Goal: Information Seeking & Learning: Learn about a topic

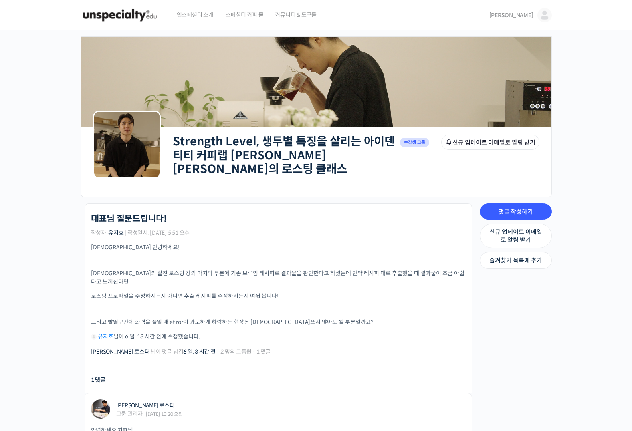
click at [522, 16] on span "[PERSON_NAME]" at bounding box center [512, 15] width 44 height 7
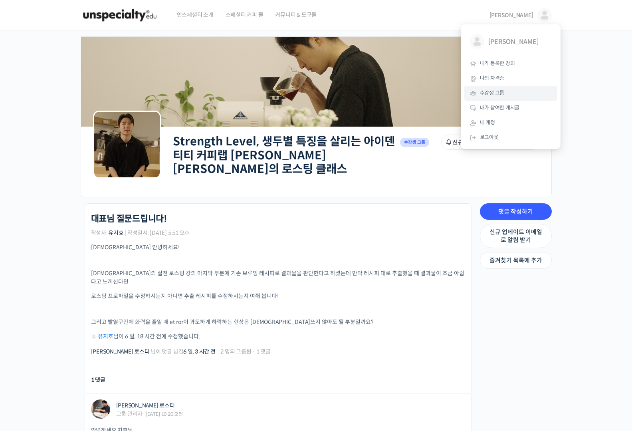
click at [503, 93] on span "수강생 그룹" at bounding box center [492, 92] width 25 height 7
click at [491, 94] on span "수강생 그룹" at bounding box center [492, 92] width 25 height 7
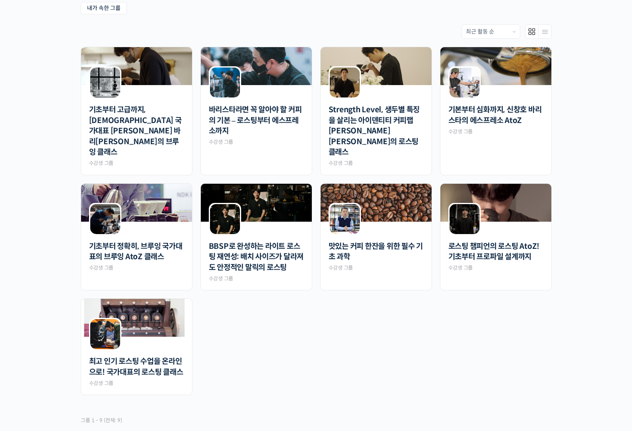
scroll to position [176, 0]
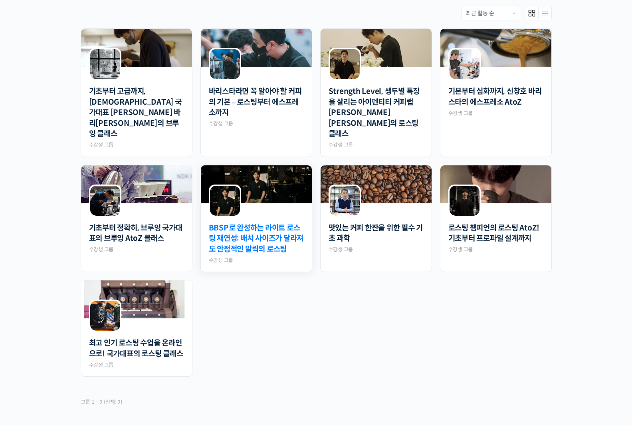
click at [262, 226] on link "BBSP로 완성하는 라이트 로스팅 재연성: 배치 사이즈가 달라져도 안정적인 말릭의 로스팅" at bounding box center [256, 239] width 95 height 32
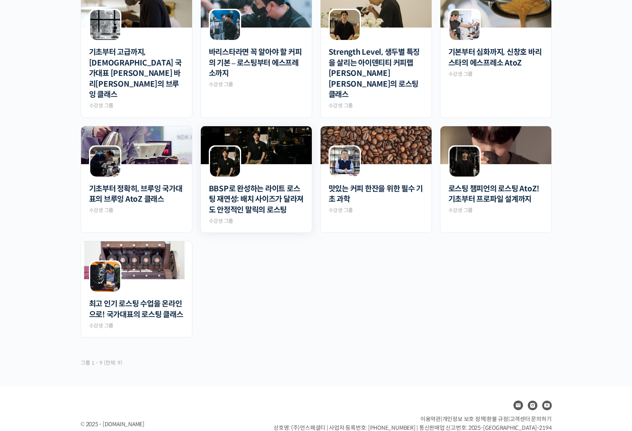
scroll to position [235, 0]
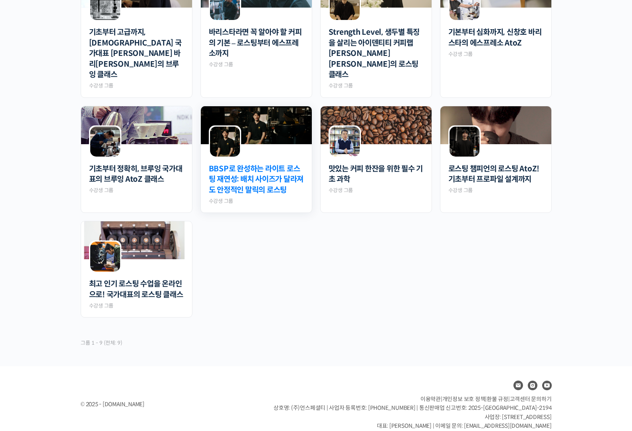
click at [267, 164] on link "BBSP로 완성하는 라이트 로스팅 재연성: 배치 사이즈가 달라져도 안정적인 말릭의 로스팅" at bounding box center [256, 180] width 95 height 32
click at [282, 278] on ul "기초부터 고급까지, 영국 국가대표 박상호 바리스타의 브루잉 클래스 Private 수강생 그룹 바리스타라면 꼭 알아야 할 커피의 기본 – 로스팅…" at bounding box center [316, 147] width 479 height 356
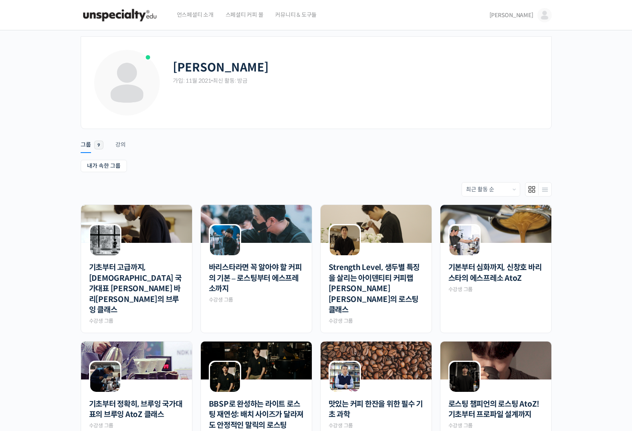
scroll to position [235, 0]
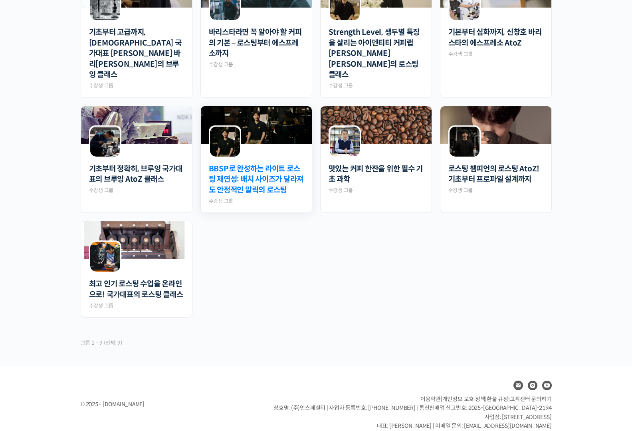
click at [252, 166] on link "BBSP로 완성하는 라이트 로스팅 재연성: 배치 사이즈가 달라져도 안정적인 말릭의 로스팅" at bounding box center [256, 180] width 95 height 32
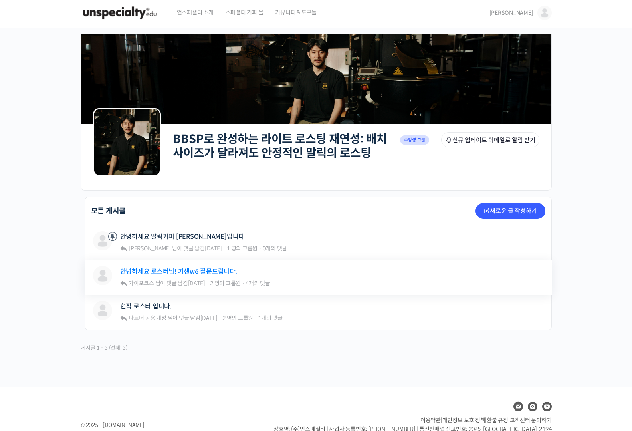
click at [188, 271] on link "안녕하세요 로스터님! 기센w6 질문드립니다." at bounding box center [178, 272] width 117 height 8
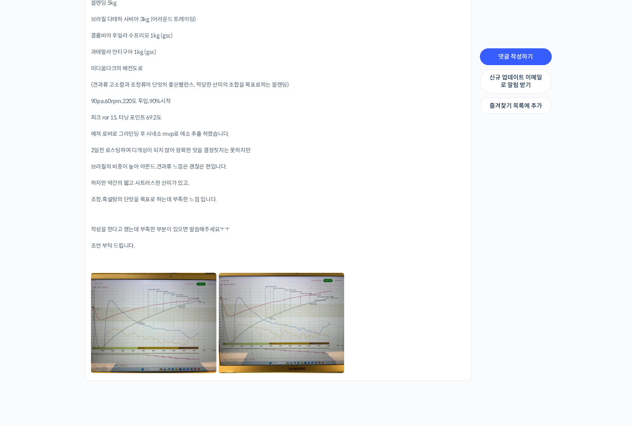
scroll to position [2030, 0]
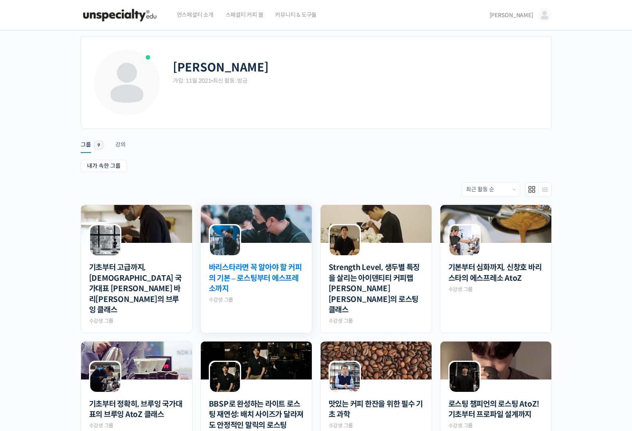
click at [277, 285] on link "바리스타라면 꼭 알아야 할 커피의 기본 – 로스팅부터 에스프레소까지" at bounding box center [256, 279] width 95 height 32
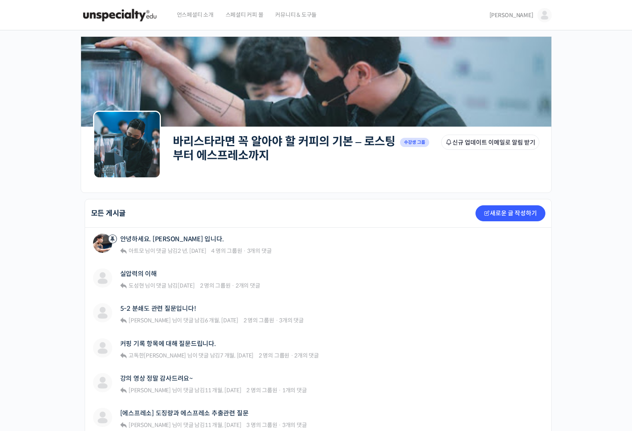
click at [521, 8] on link "[PERSON_NAME]" at bounding box center [521, 15] width 62 height 30
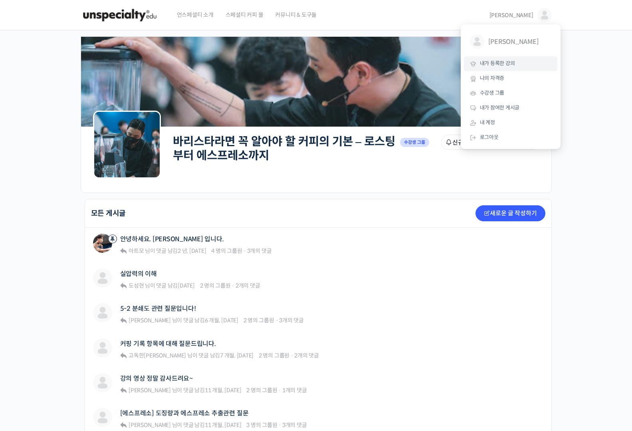
click at [506, 64] on span "내가 등록한 강의" at bounding box center [497, 63] width 35 height 7
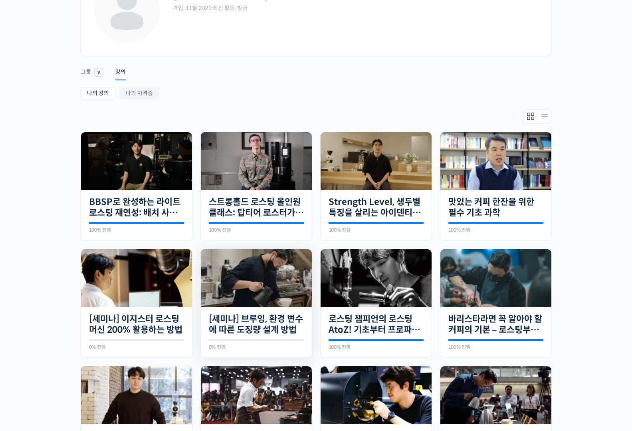
scroll to position [224, 0]
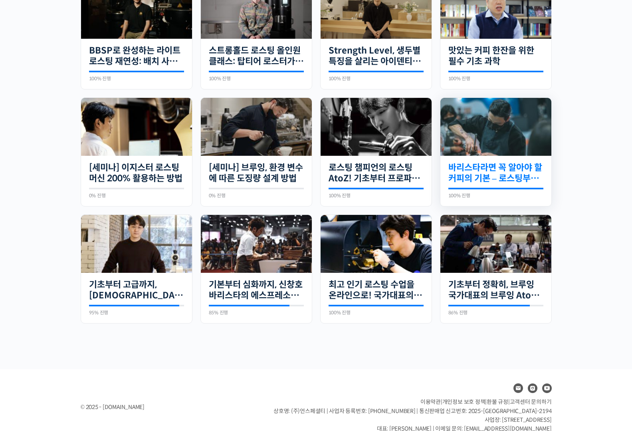
click at [507, 169] on link "바리스타라면 꼭 알아야 할 커피의 기본 – 로스팅부터 에스프레소까지" at bounding box center [496, 173] width 95 height 22
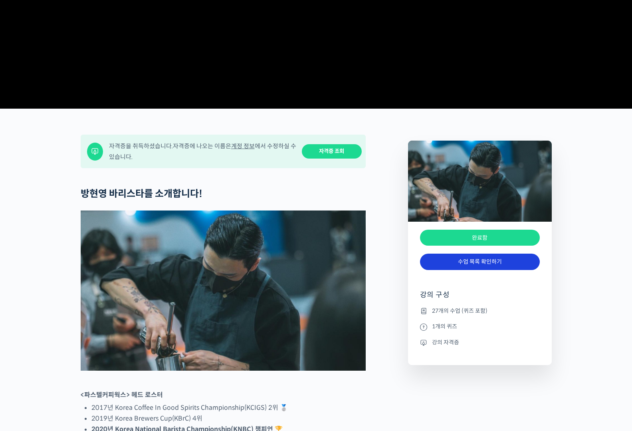
click at [488, 270] on link "수업 목록 확인하기" at bounding box center [480, 262] width 120 height 16
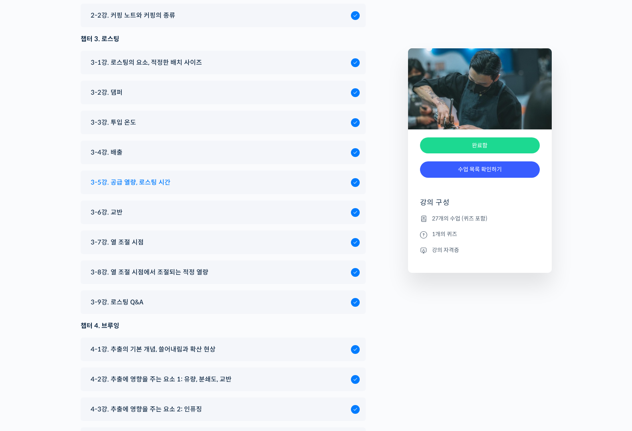
scroll to position [3523, 0]
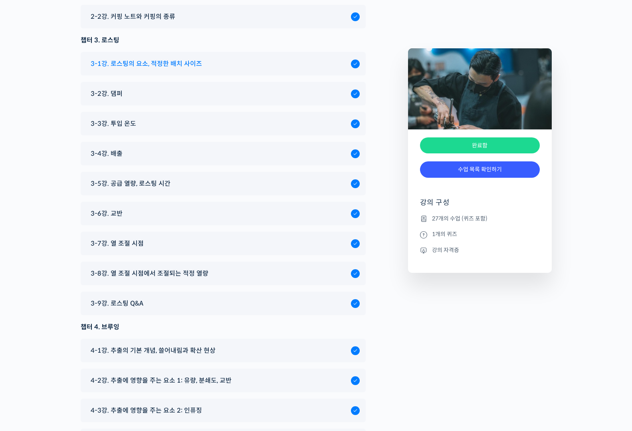
click at [215, 58] on div "3-1강. 로스팅의 요소, 적정한 배치 사이즈" at bounding box center [219, 63] width 265 height 11
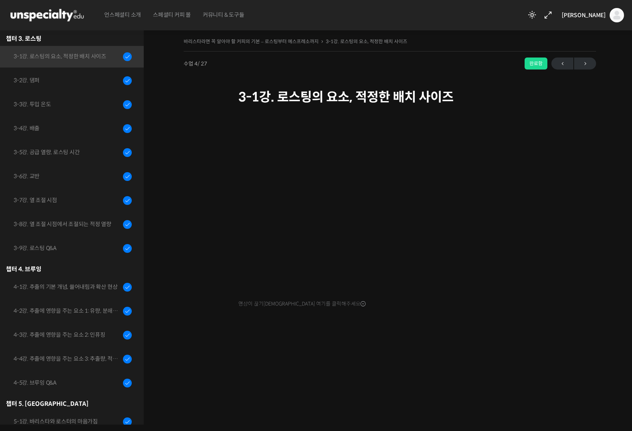
scroll to position [203, 0]
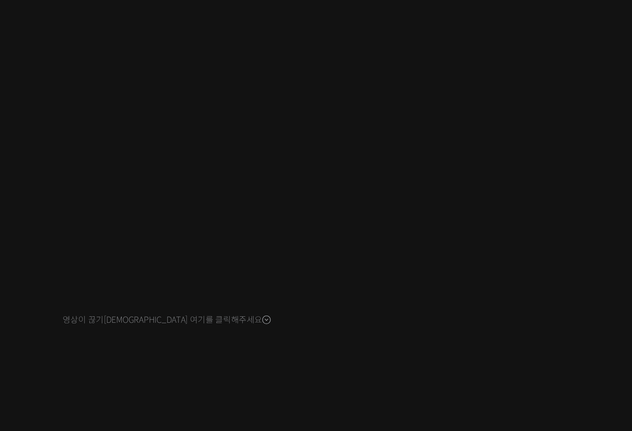
click at [488, 342] on div at bounding box center [391, 338] width 304 height 17
click at [484, 322] on div "영상이 끊기[DEMOGRAPHIC_DATA] 여기를 클릭해주세요" at bounding box center [391, 226] width 304 height 239
click at [224, 303] on div "바리스타라면 꼭 알아야 할 커피의 기본 – 로스팅부터 에스프레소까지 3-1강. 로스팅의 요소, 적정한 배치 사…" at bounding box center [390, 191] width 413 height 310
